Goal: Task Accomplishment & Management: Use online tool/utility

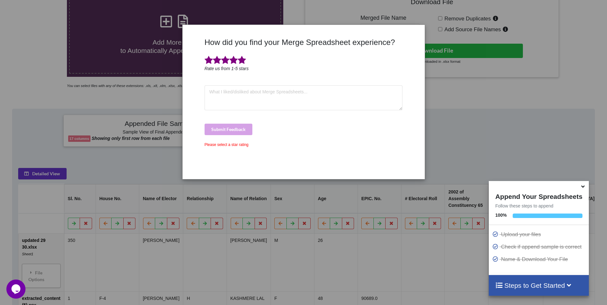
drag, startPoint x: 242, startPoint y: 57, endPoint x: 242, endPoint y: 72, distance: 14.7
click at [241, 57] on span at bounding box center [242, 60] width 8 height 9
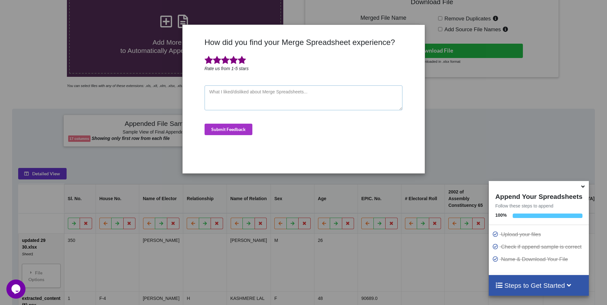
click at [245, 95] on textarea at bounding box center [304, 97] width 198 height 25
type textarea "very good"
click at [225, 132] on button "Submit Feedback" at bounding box center [229, 129] width 48 height 11
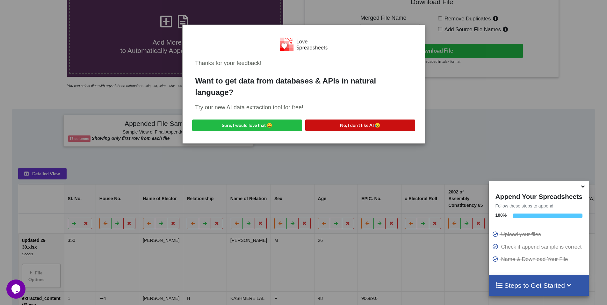
click at [374, 124] on button "No, I don't like AI 😥" at bounding box center [360, 124] width 110 height 11
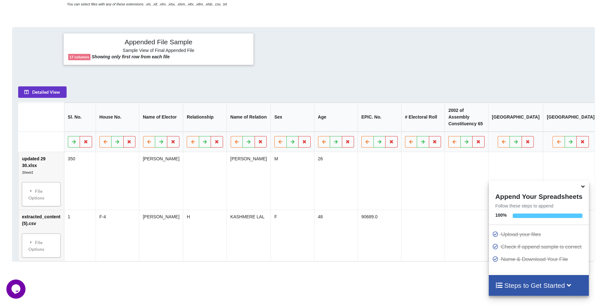
scroll to position [279, 0]
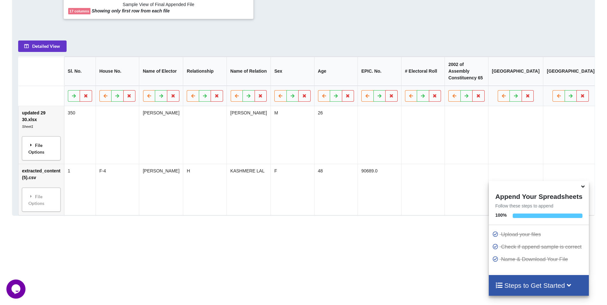
click at [37, 156] on div "File Options" at bounding box center [41, 148] width 35 height 20
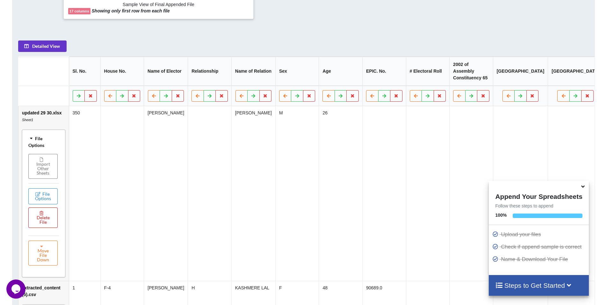
click at [41, 215] on icon at bounding box center [41, 213] width 5 height 4
click at [61, 198] on button "Delete File" at bounding box center [67, 197] width 34 height 11
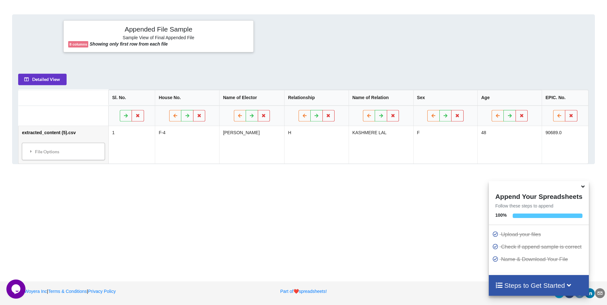
scroll to position [246, 0]
click at [47, 151] on div "File Options" at bounding box center [63, 151] width 79 height 13
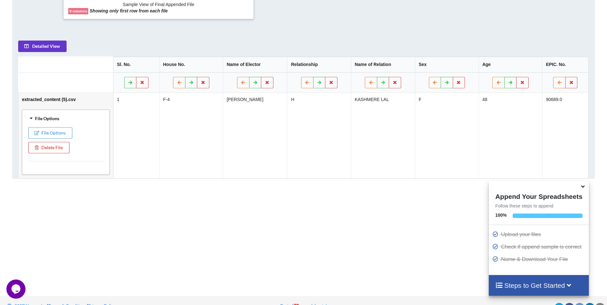
click at [49, 147] on button "Delete File" at bounding box center [48, 147] width 41 height 11
click at [66, 127] on button "Delete File" at bounding box center [67, 128] width 34 height 11
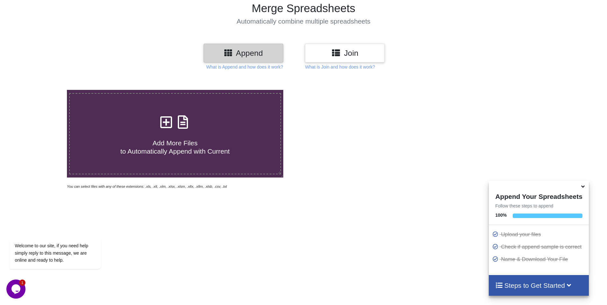
scroll to position [5, 0]
